Goal: Information Seeking & Learning: Understand process/instructions

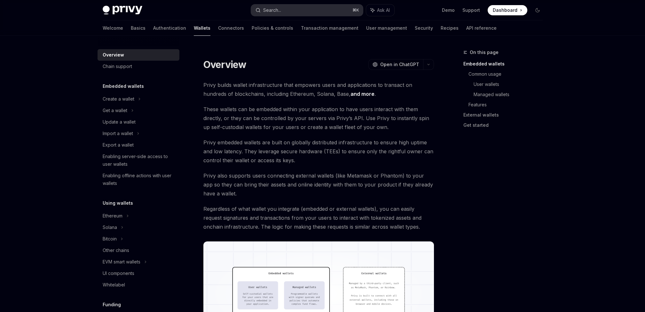
click at [294, 14] on button "Search... ⌘ K" at bounding box center [307, 10] width 112 height 12
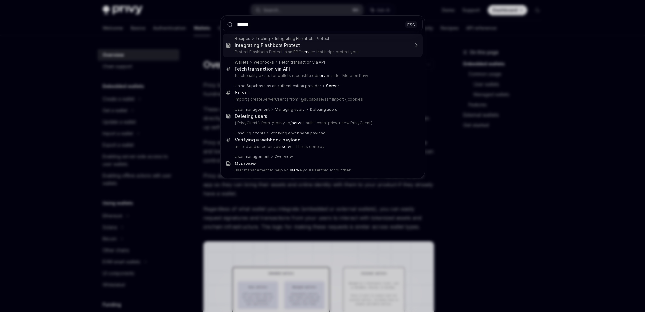
type input "******"
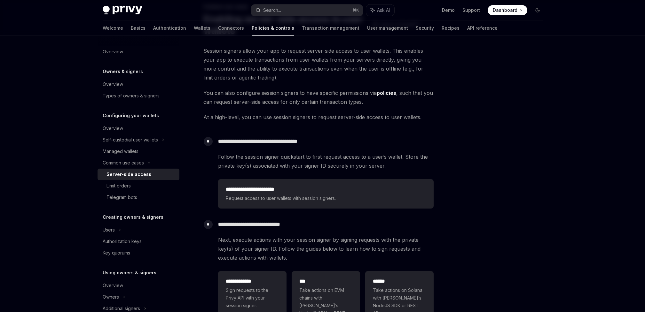
scroll to position [49, 0]
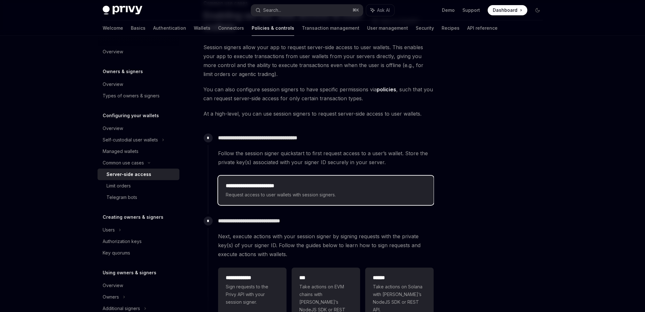
click at [280, 189] on h2 "**********" at bounding box center [326, 186] width 200 height 8
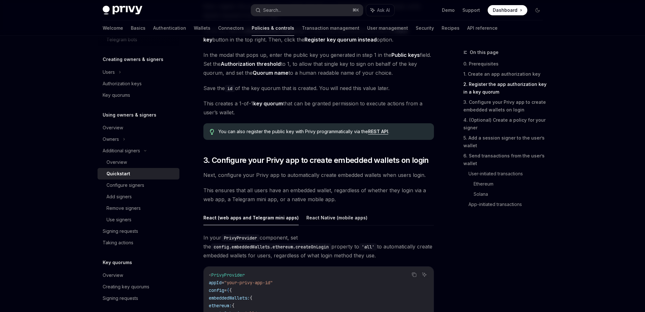
scroll to position [502, 0]
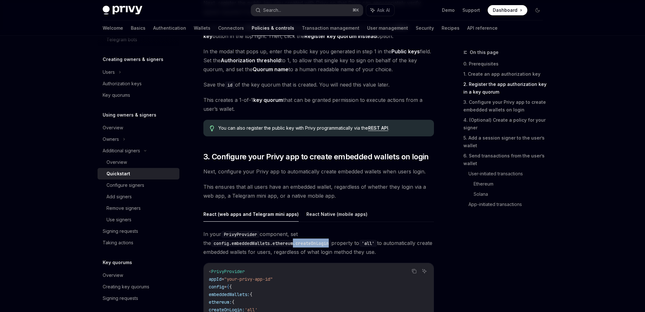
drag, startPoint x: 329, startPoint y: 244, endPoint x: 290, endPoint y: 246, distance: 38.7
click at [290, 246] on code "config.embeddedWallets.ethereum.createOnLogin" at bounding box center [271, 243] width 120 height 7
copy code ".createOnLogin"
click at [309, 217] on button "React Native (mobile apps)" at bounding box center [336, 214] width 61 height 15
click at [259, 216] on button "React (web apps and Telegram mini apps)" at bounding box center [250, 214] width 95 height 15
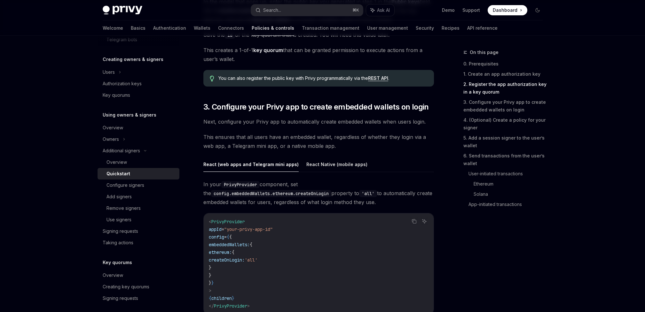
scroll to position [554, 0]
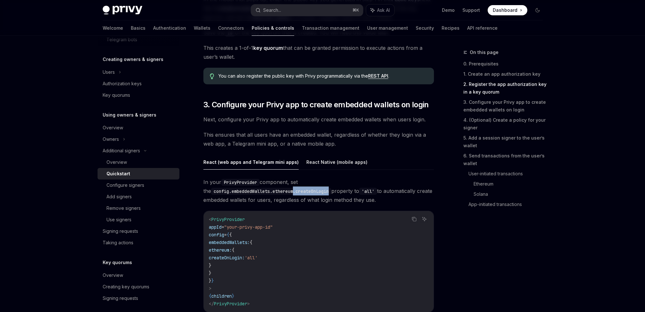
drag, startPoint x: 326, startPoint y: 192, endPoint x: 290, endPoint y: 194, distance: 36.2
click at [290, 194] on code "config.embeddedWallets.ethereum.createOnLogin" at bounding box center [271, 191] width 120 height 7
copy code ".createOnLogin"
drag, startPoint x: 249, startPoint y: 220, endPoint x: 208, endPoint y: 218, distance: 41.9
click at [208, 218] on div "< PrivyProvider appId = "your-privy-app-id" config = { { embeddedWallets: { eth…" at bounding box center [319, 261] width 230 height 101
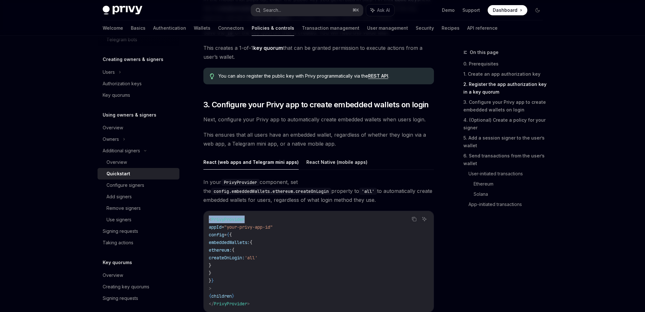
copy span "< PrivyProvider"
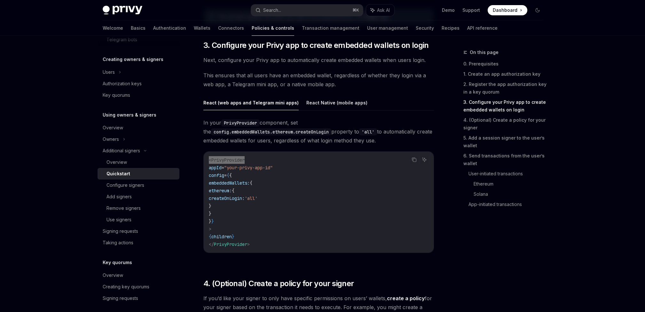
scroll to position [620, 0]
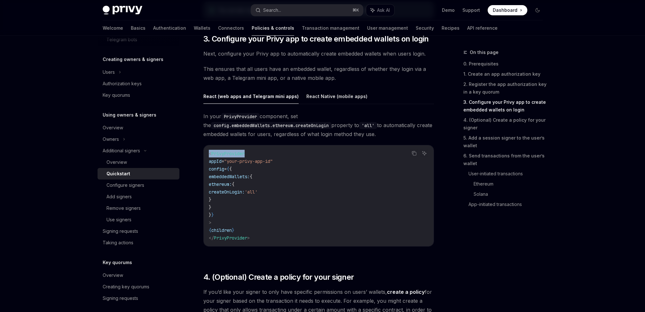
click at [245, 193] on span "createOnLogin:" at bounding box center [227, 192] width 36 height 6
copy span "createOnLogin"
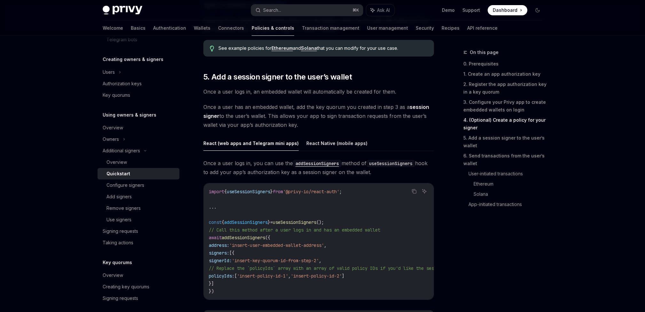
scroll to position [946, 0]
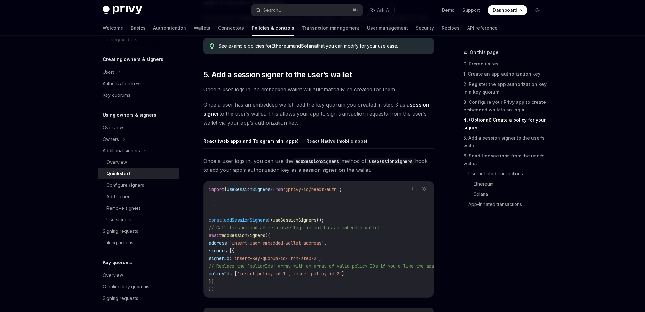
click at [254, 192] on span "useSessionSigners" at bounding box center [248, 190] width 43 height 6
copy span "useSessionSigners"
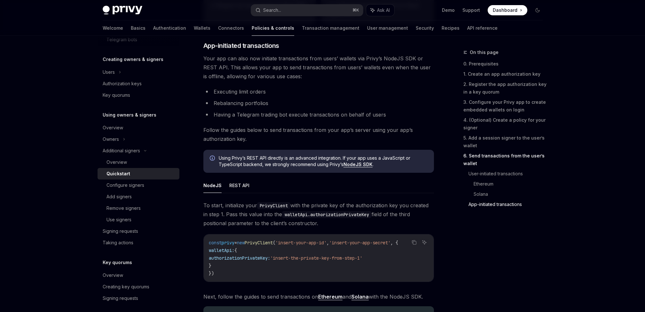
scroll to position [1524, 0]
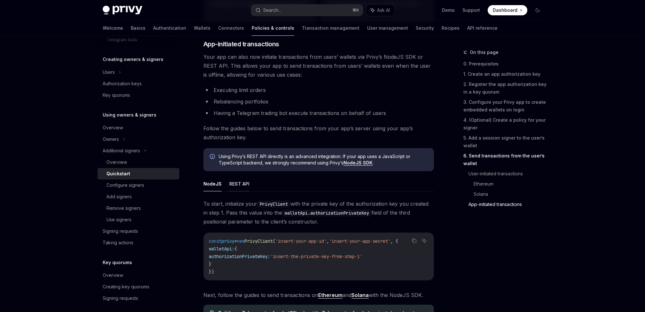
click at [239, 192] on button "REST API" at bounding box center [239, 184] width 20 height 15
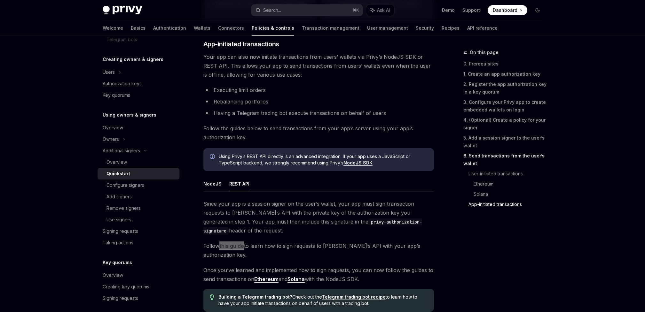
type textarea "*"
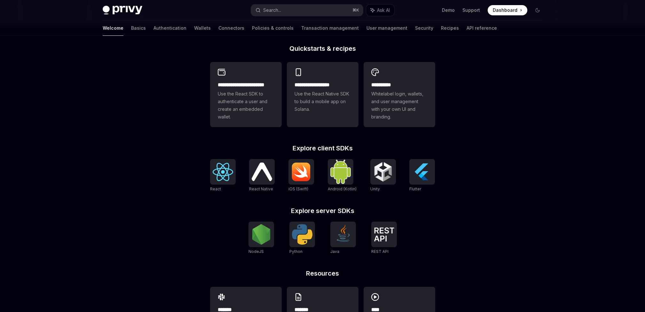
scroll to position [196, 0]
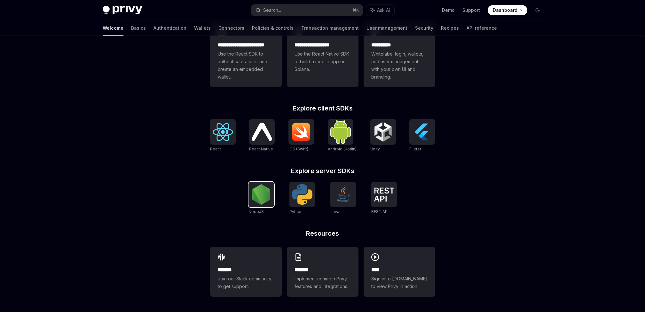
click at [261, 199] on img at bounding box center [261, 194] width 20 height 20
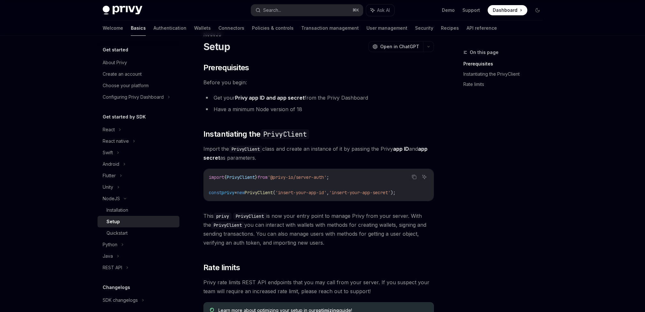
scroll to position [19, 0]
drag, startPoint x: 287, startPoint y: 192, endPoint x: 247, endPoint y: 192, distance: 40.0
click at [247, 192] on span "const privy = new PrivyClient ( 'insert-your-app-id' , 'insert-your-app-secret'…" at bounding box center [302, 192] width 187 height 6
copy span "new PrivyClient"
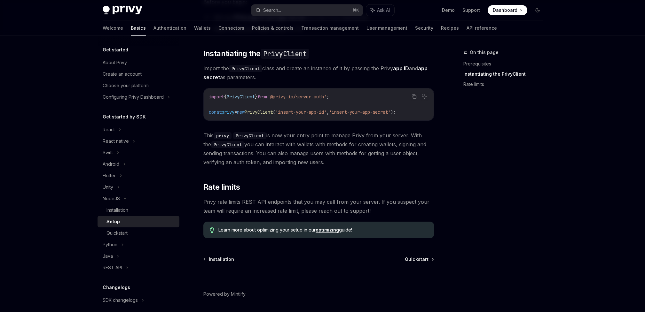
scroll to position [120, 0]
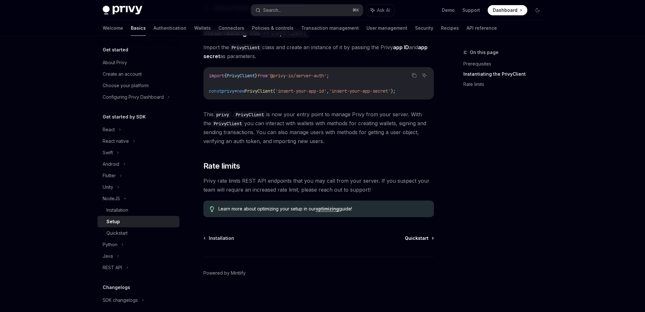
click at [415, 239] on span "Quickstart" at bounding box center [417, 238] width 24 height 6
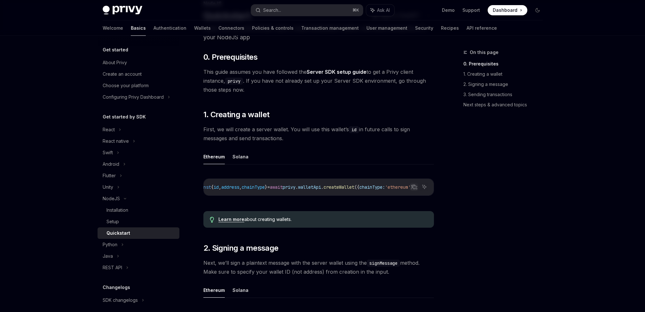
scroll to position [0, 40]
click at [237, 161] on button "Solana" at bounding box center [240, 156] width 16 height 15
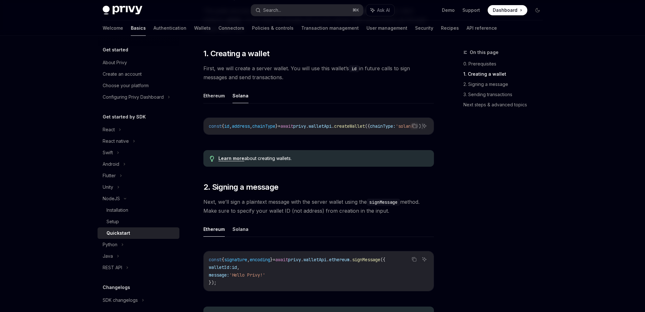
scroll to position [113, 0]
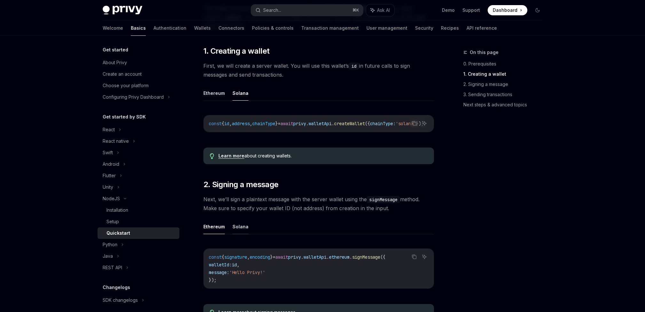
click at [237, 233] on button "Solana" at bounding box center [240, 226] width 16 height 15
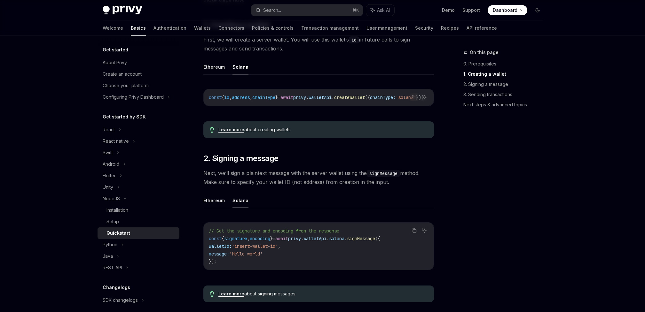
scroll to position [146, 0]
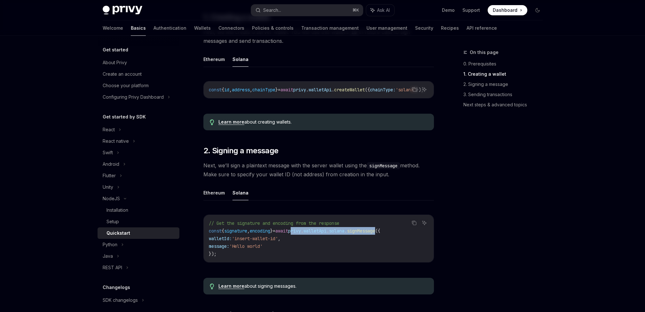
drag, startPoint x: 397, startPoint y: 234, endPoint x: 306, endPoint y: 236, distance: 91.1
click at [306, 234] on span "const { signature , encoding } = await privy . walletApi . solana . signMessage…" at bounding box center [294, 231] width 171 height 6
copy span "privy . walletApi . solana . signMessage"
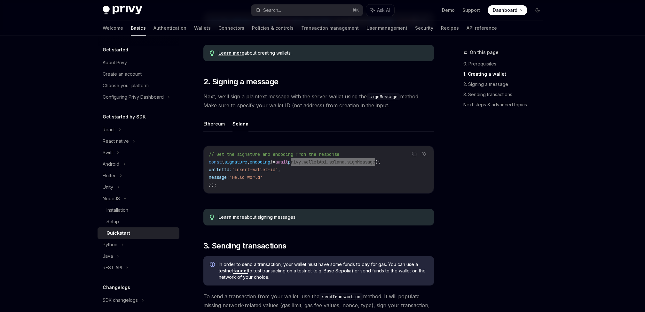
scroll to position [214, 0]
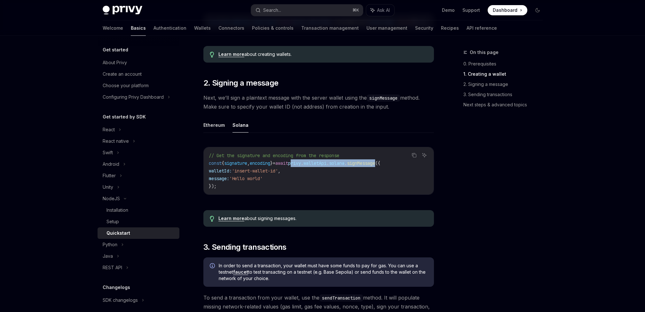
click at [227, 172] on span "walletId:" at bounding box center [220, 171] width 23 height 6
copy span "walletId"
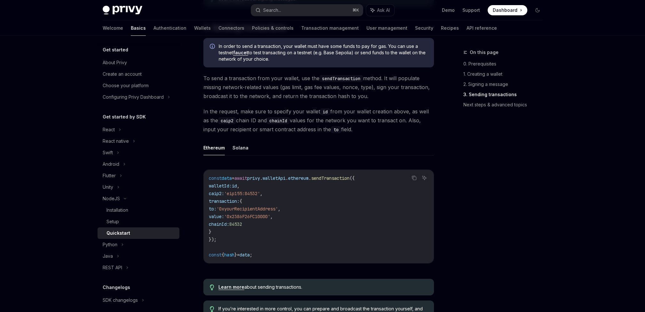
scroll to position [435, 0]
click at [244, 151] on button "Solana" at bounding box center [240, 146] width 16 height 15
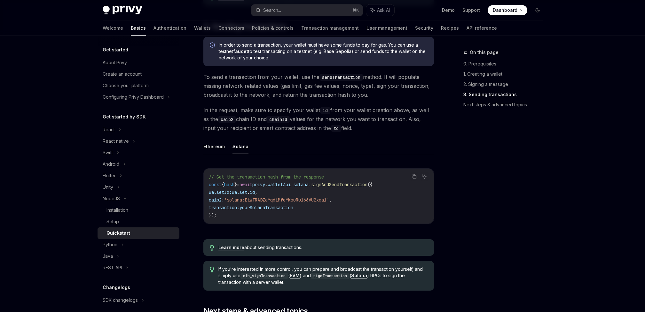
click at [367, 188] on span "signAndSendTransaction" at bounding box center [339, 185] width 56 height 6
copy span "signAndSendTransaction"
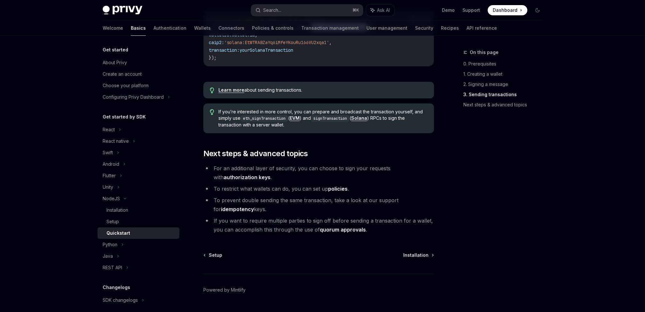
scroll to position [594, 0]
click at [271, 173] on link "authorization keys" at bounding box center [247, 176] width 47 height 7
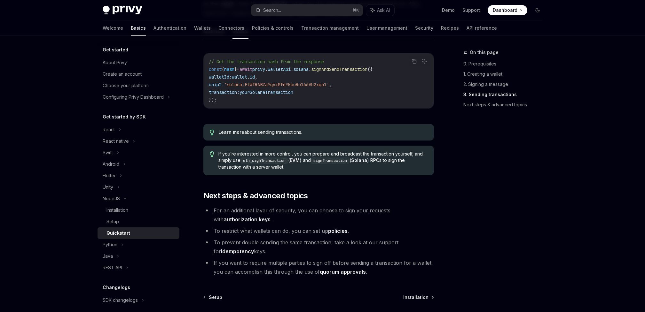
scroll to position [605, 0]
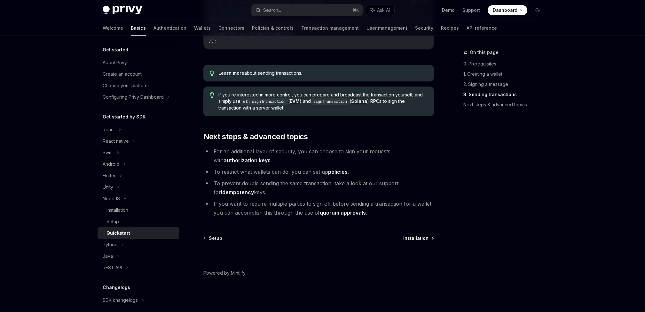
click at [423, 240] on span "Installation" at bounding box center [415, 238] width 25 height 6
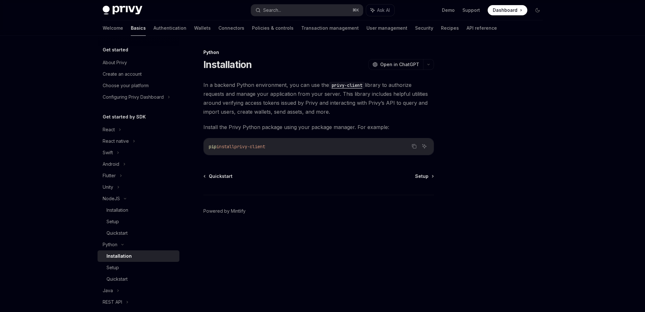
click at [417, 183] on div "Quickstart Setup Powered by Mintlify" at bounding box center [318, 211] width 231 height 77
click at [425, 179] on span "Setup" at bounding box center [421, 176] width 13 height 6
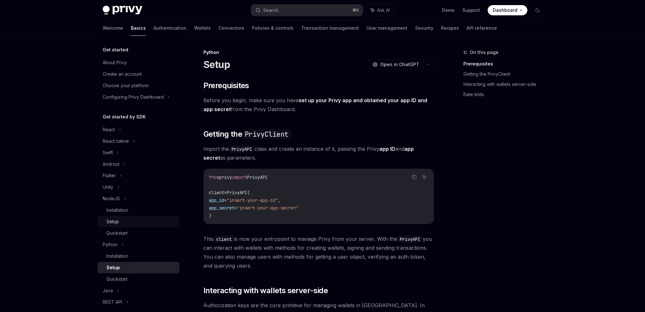
click at [112, 225] on div "Setup" at bounding box center [112, 222] width 12 height 8
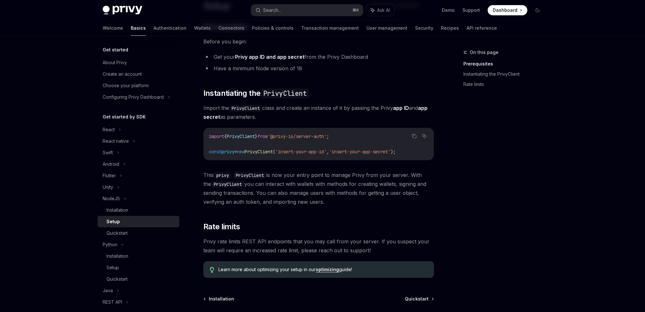
scroll to position [74, 0]
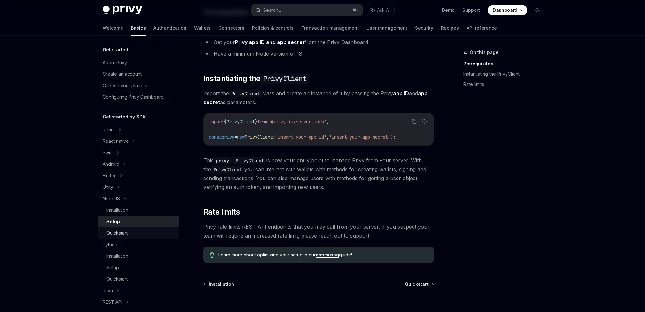
click at [121, 234] on div "Quickstart" at bounding box center [116, 234] width 21 height 8
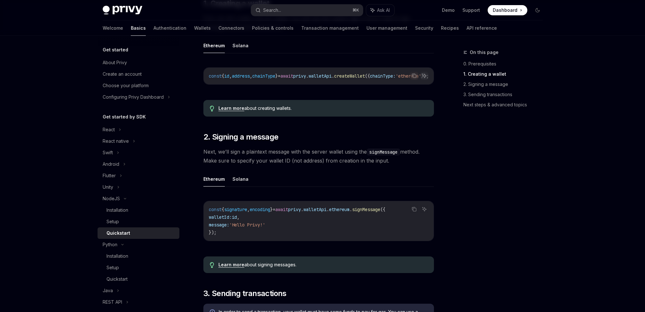
scroll to position [162, 0]
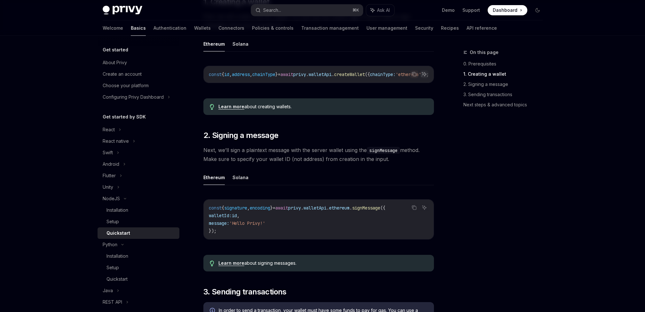
type textarea "*"
